Goal: Task Accomplishment & Management: Use online tool/utility

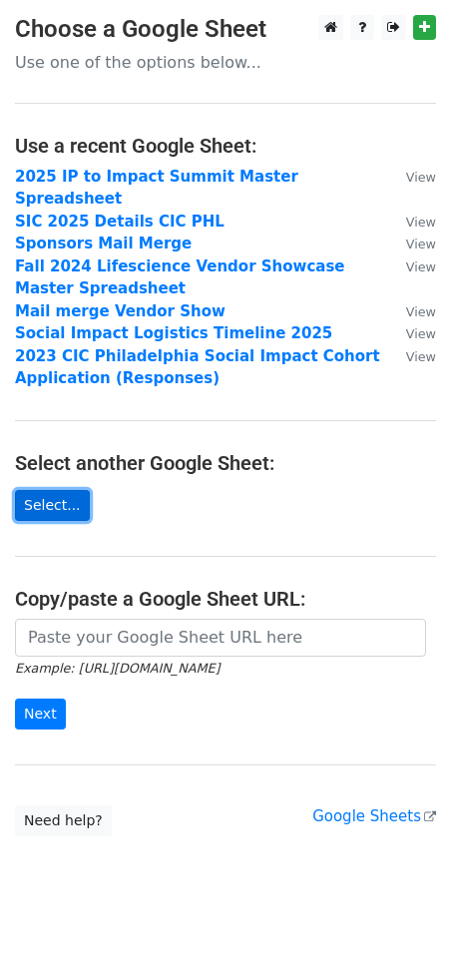
click at [70, 490] on link "Select..." at bounding box center [52, 505] width 75 height 31
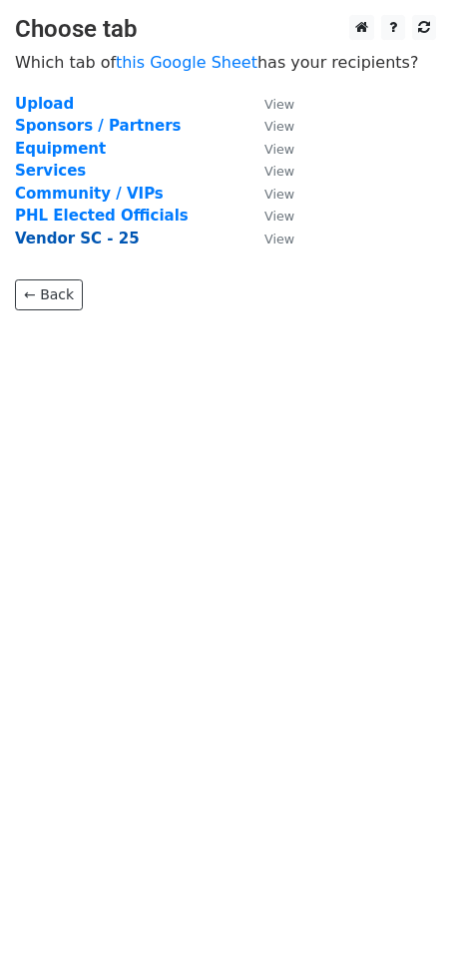
click at [60, 232] on strong "Vendor SC - 25" at bounding box center [77, 239] width 125 height 18
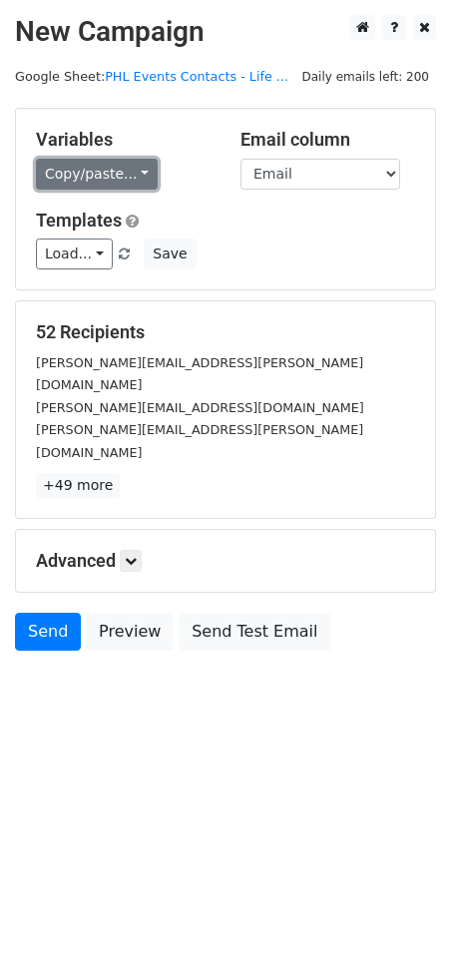
click at [129, 166] on link "Copy/paste..." at bounding box center [97, 174] width 122 height 31
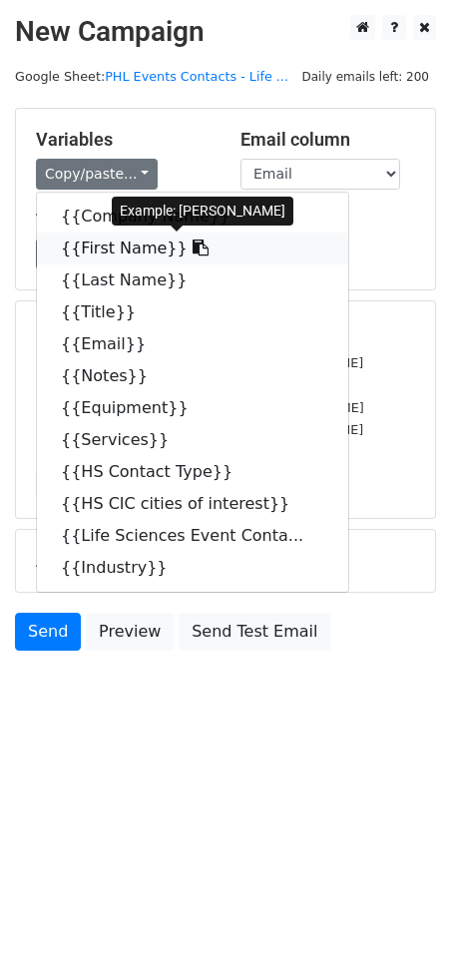
click at [136, 246] on link "{{First Name}}" at bounding box center [192, 249] width 311 height 32
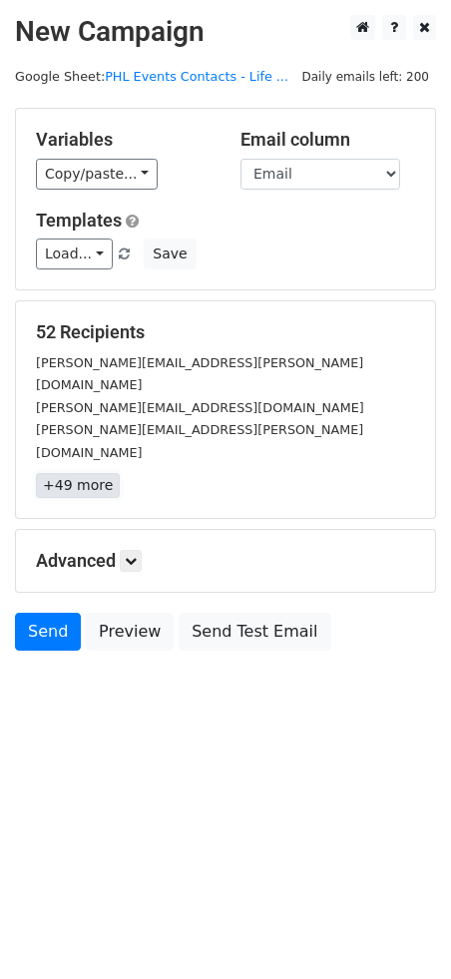
click at [79, 473] on link "+49 more" at bounding box center [78, 485] width 84 height 25
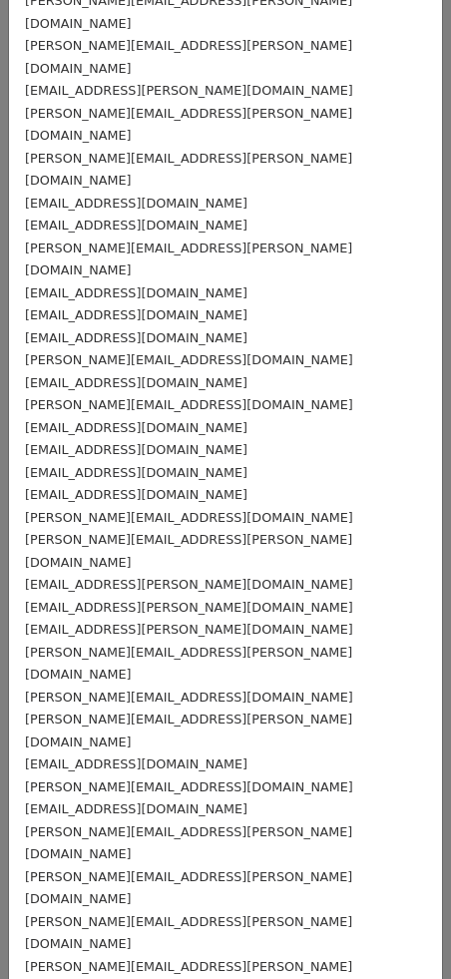
scroll to position [369, 0]
